Goal: Obtain resource: Obtain resource

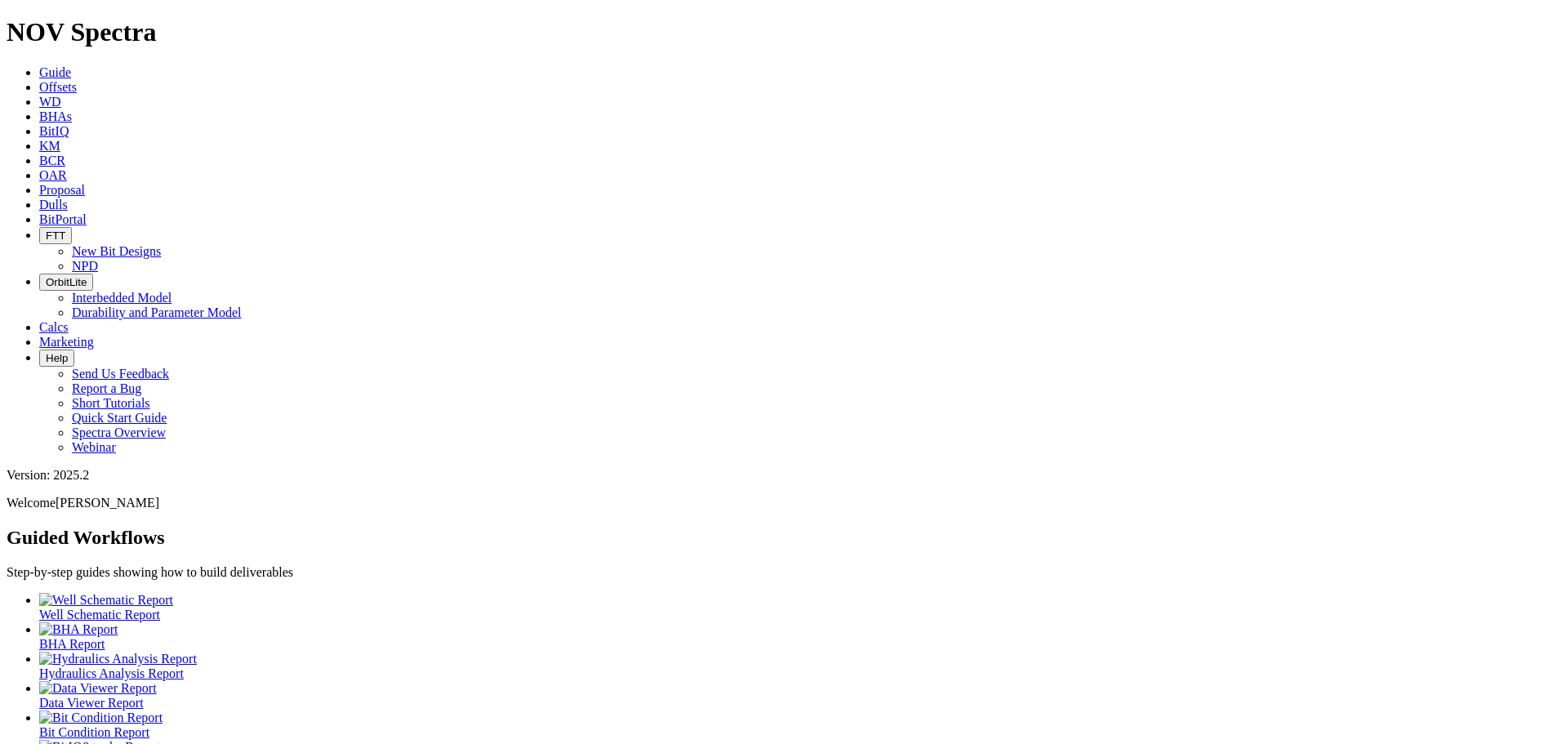
click at [77, 80] on span "Offsets" at bounding box center [58, 87] width 37 height 14
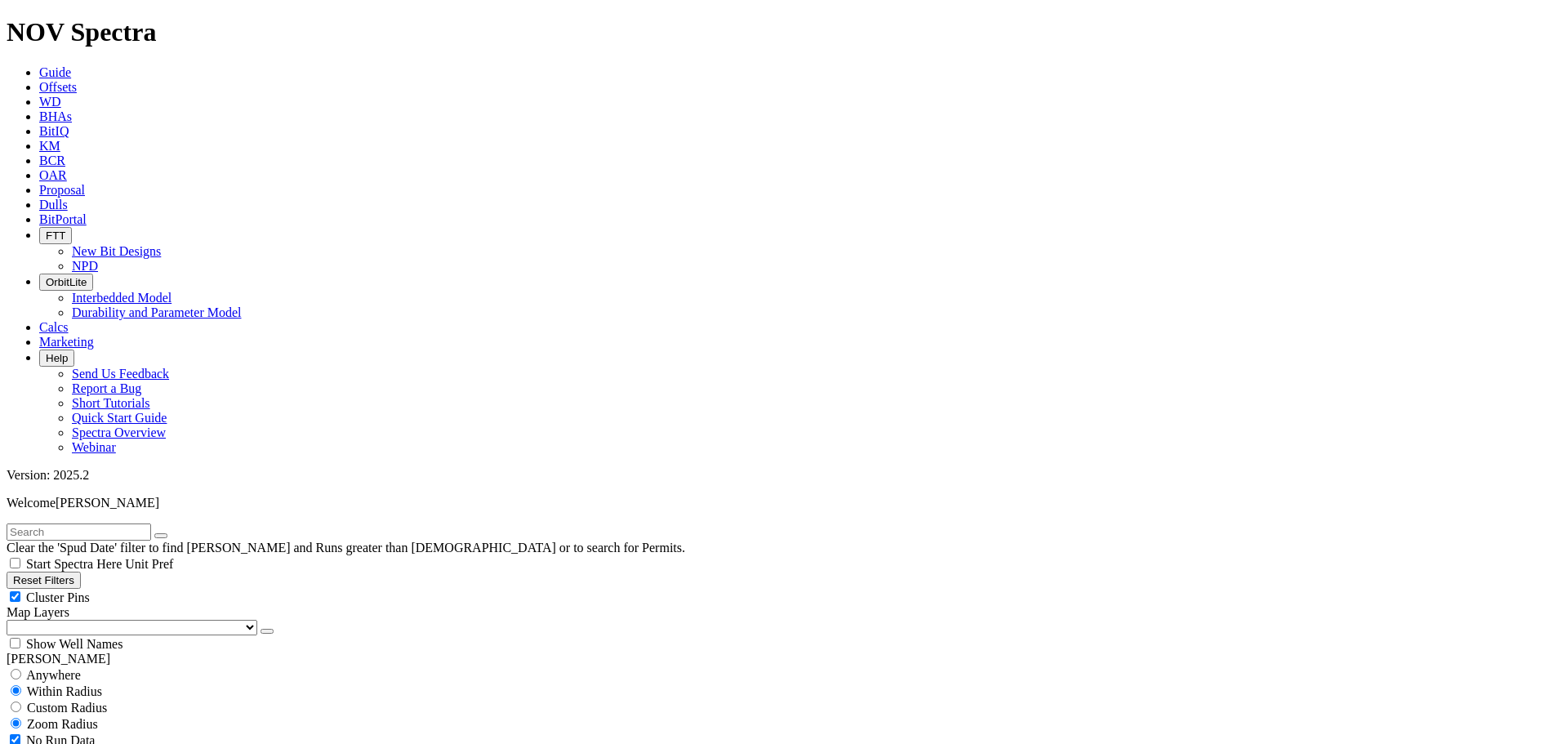
select select "8.75"
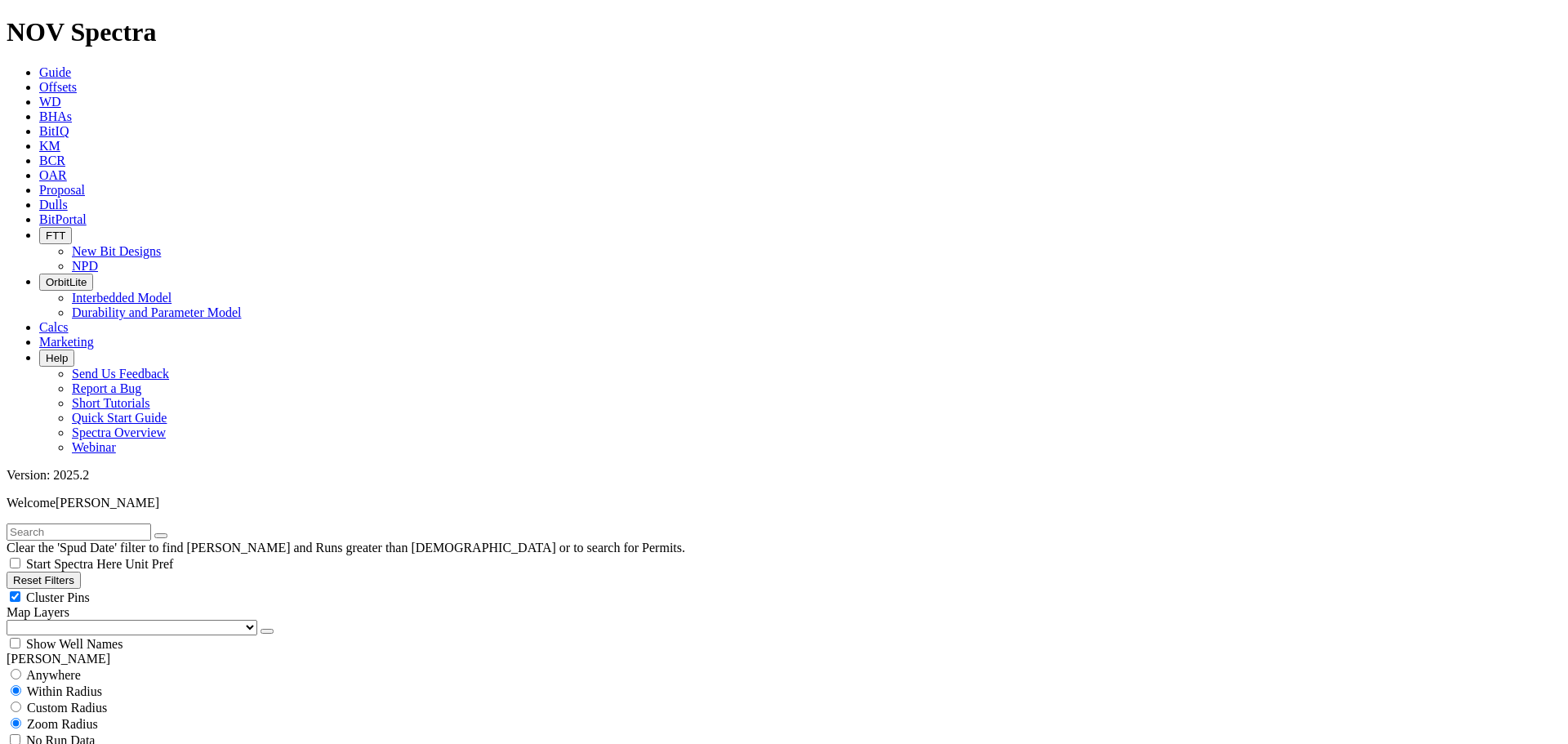
checkbox input "false"
select select "? number:8.75 ?"
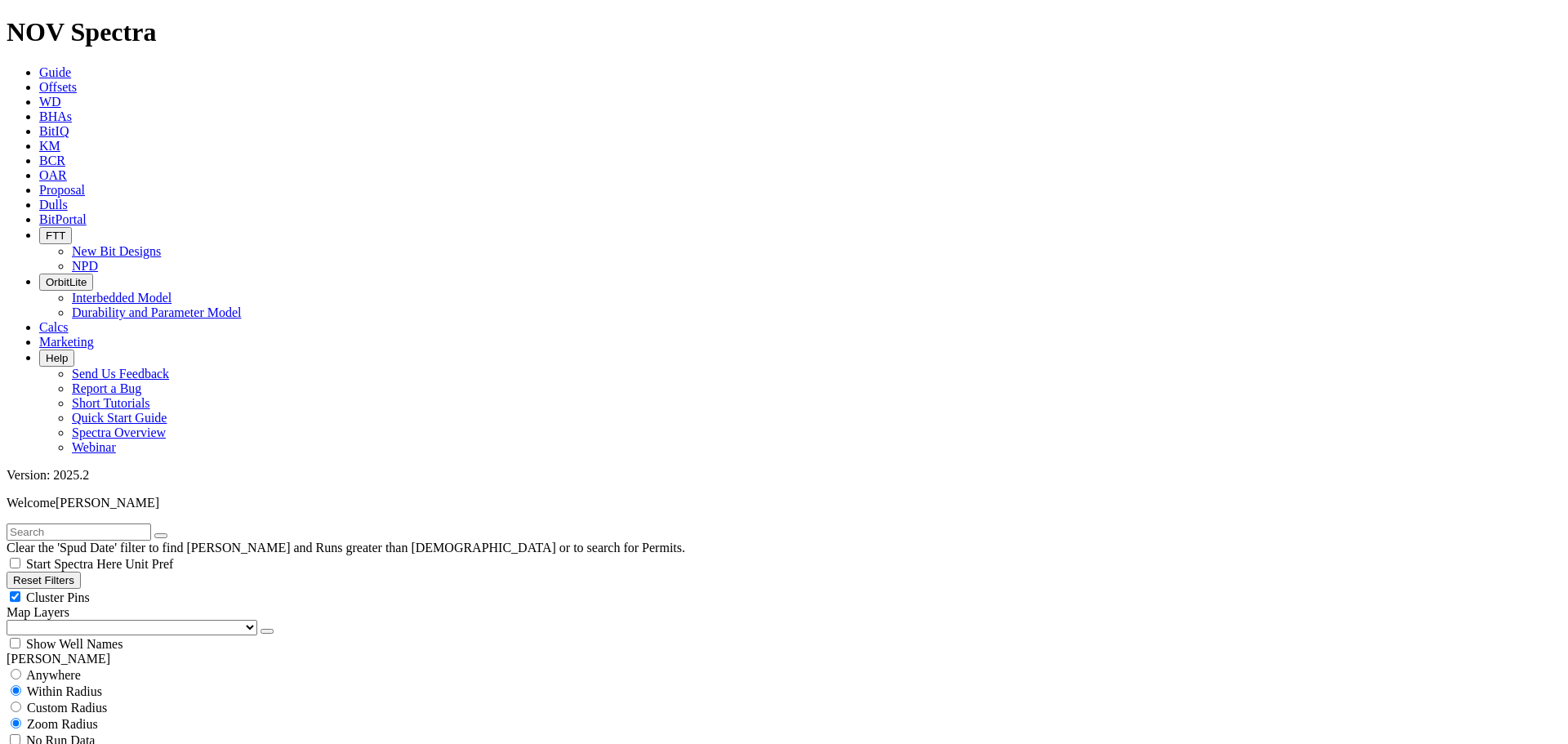
type input "[DATE]"
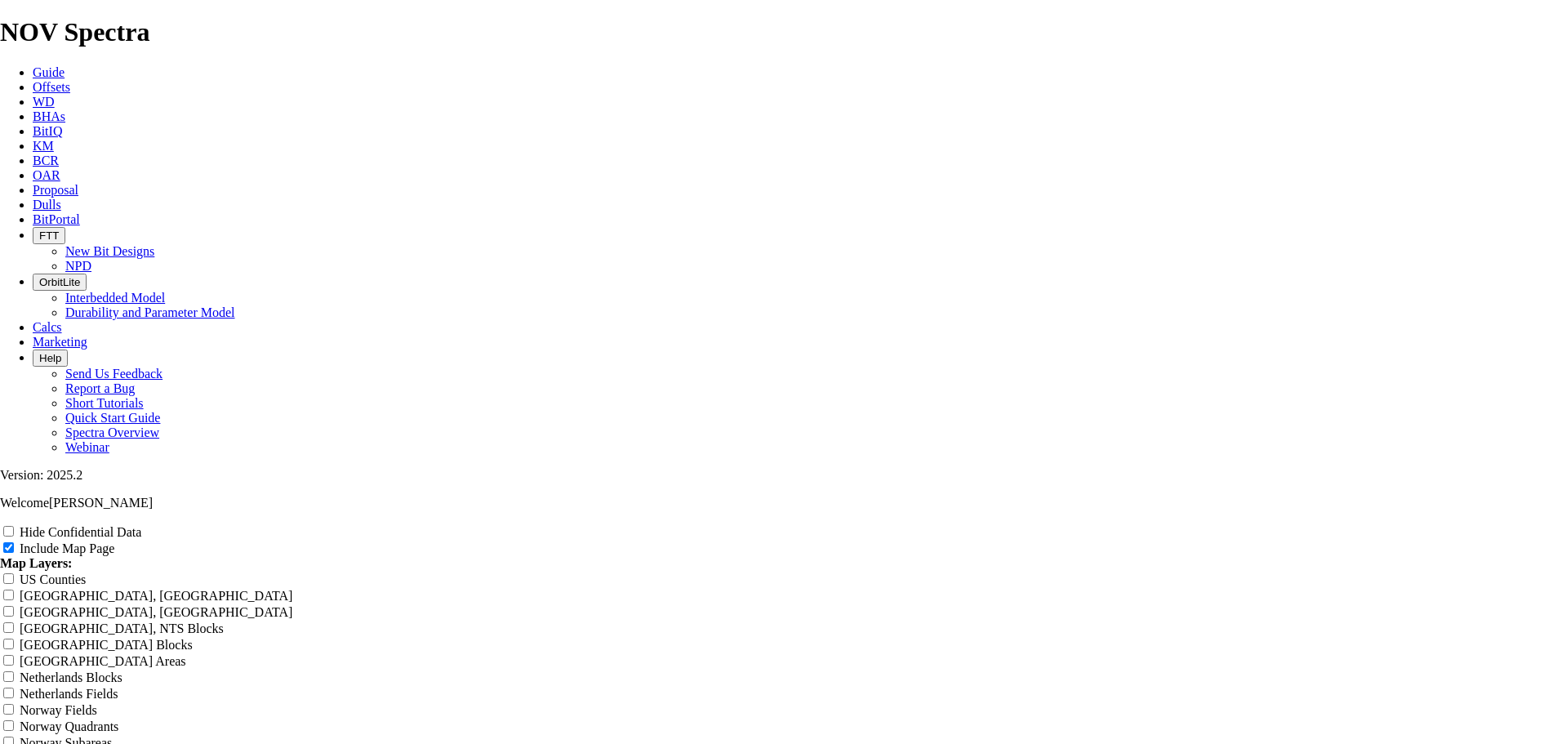
scroll to position [1471, 0]
